Goal: Task Accomplishment & Management: Manage account settings

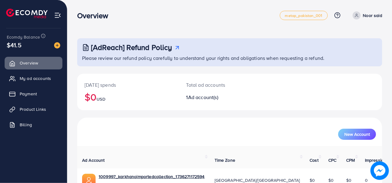
click at [375, 16] on p "Noor said" at bounding box center [373, 15] width 19 height 7
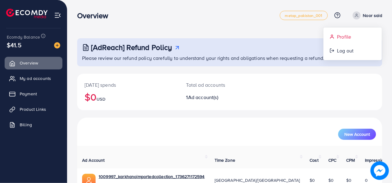
click at [349, 40] on span "Profile" at bounding box center [344, 36] width 14 height 7
select select "********"
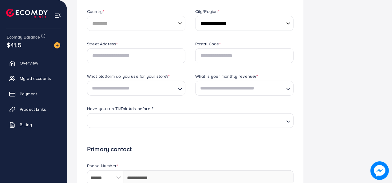
scroll to position [303, 0]
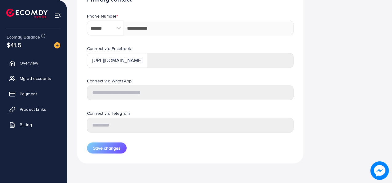
click at [376, 169] on img at bounding box center [380, 170] width 18 height 18
drag, startPoint x: 25, startPoint y: 45, endPoint x: 2, endPoint y: 41, distance: 23.2
click at [2, 41] on div "Ecomdy Balance $41.5 Overview My ad accounts Payment Product Links Billing" at bounding box center [33, 91] width 67 height 183
click at [57, 15] on img at bounding box center [57, 15] width 7 height 7
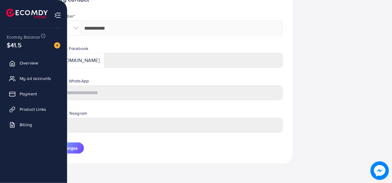
click at [57, 14] on img at bounding box center [57, 15] width 7 height 7
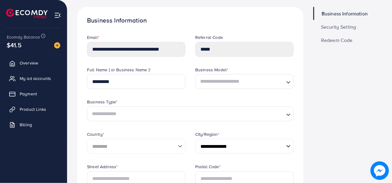
scroll to position [0, 0]
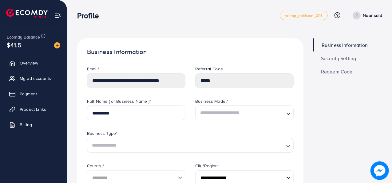
click at [26, 14] on img at bounding box center [27, 14] width 42 height 10
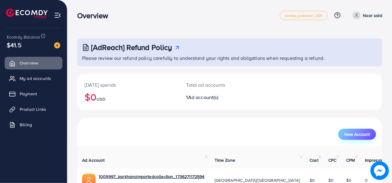
click at [348, 137] on button "New Account" at bounding box center [358, 133] width 38 height 11
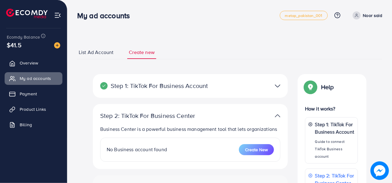
select select
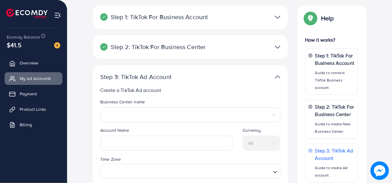
scroll to position [198, 0]
